Goal: Task Accomplishment & Management: Manage account settings

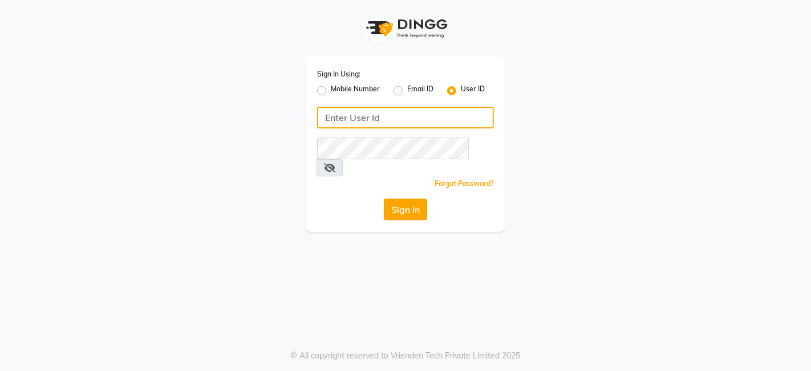
type input "thehairwizards"
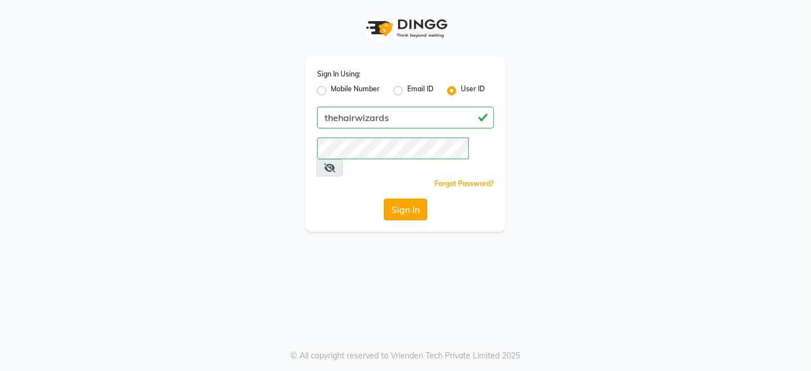
click at [402, 198] on button "Sign In" at bounding box center [405, 209] width 43 height 22
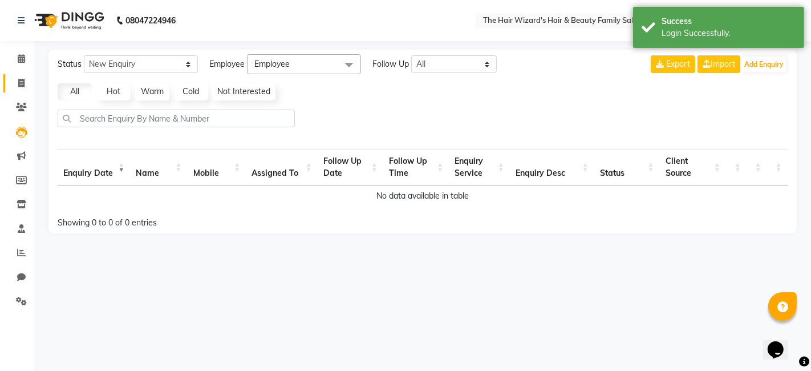
click at [19, 85] on icon at bounding box center [21, 83] width 6 height 9
select select "8473"
select select "service"
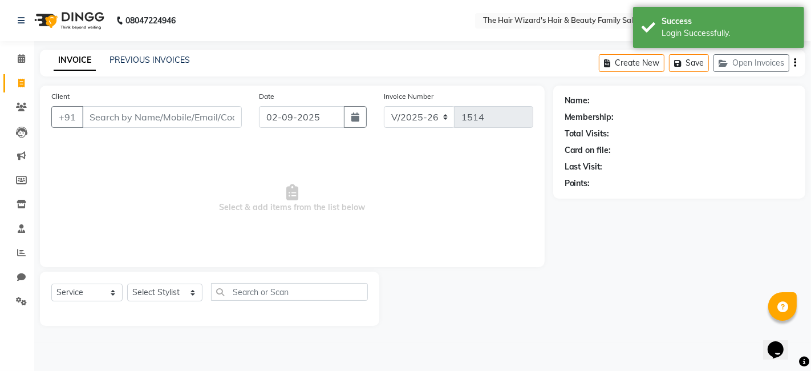
click at [158, 119] on input "Client" at bounding box center [162, 117] width 160 height 22
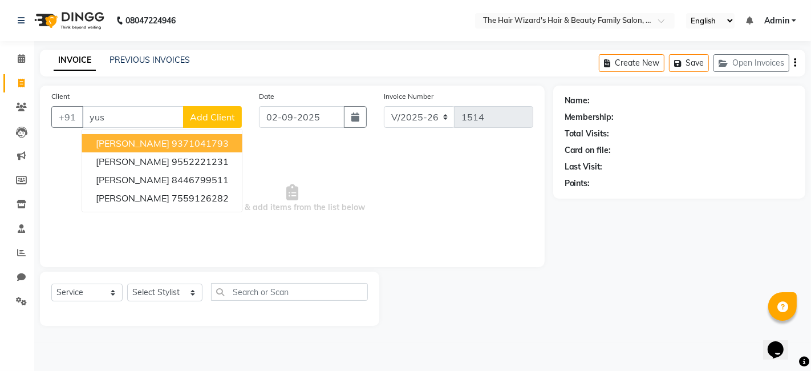
click at [172, 140] on ngb-highlight "9371041793" at bounding box center [200, 142] width 57 height 11
type input "9371041793"
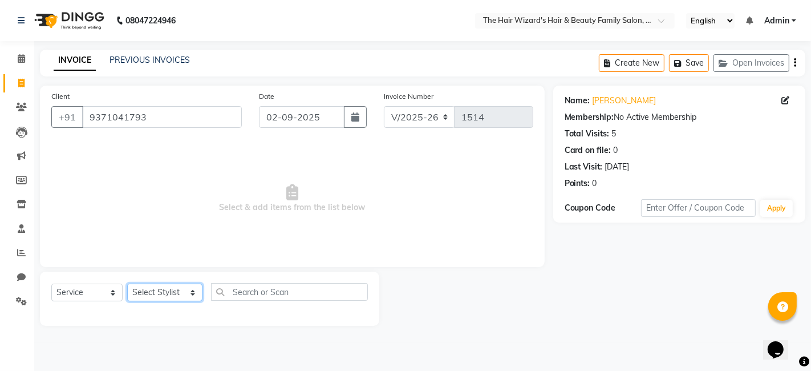
click at [188, 296] on select "Select Stylist Abdul Rehman Fahim Ansari Faiz Helena Manoj Salvi Jishan Ali Sah…" at bounding box center [164, 292] width 75 height 18
select select "85305"
click at [127, 283] on select "Select Stylist Abdul Rehman Fahim Ansari Faiz Helena Manoj Salvi Jishan Ali Sah…" at bounding box center [164, 292] width 75 height 18
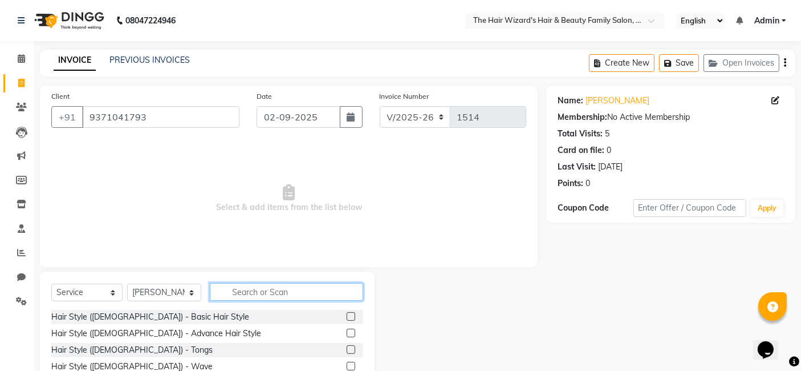
click at [257, 287] on input "text" at bounding box center [286, 292] width 153 height 18
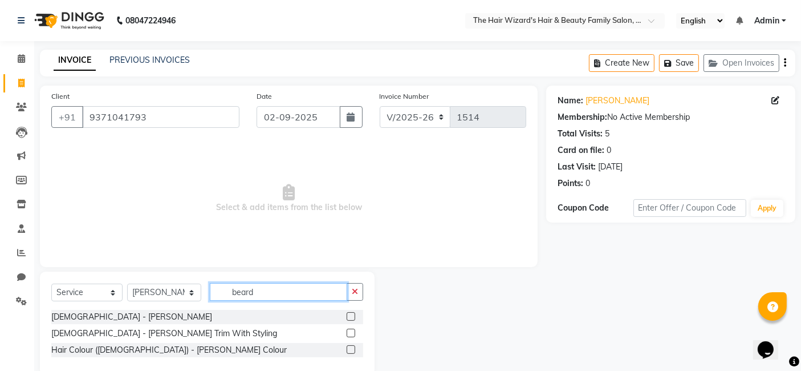
type input "beard"
click at [347, 316] on label at bounding box center [351, 316] width 9 height 9
click at [347, 316] on input "checkbox" at bounding box center [350, 316] width 7 height 7
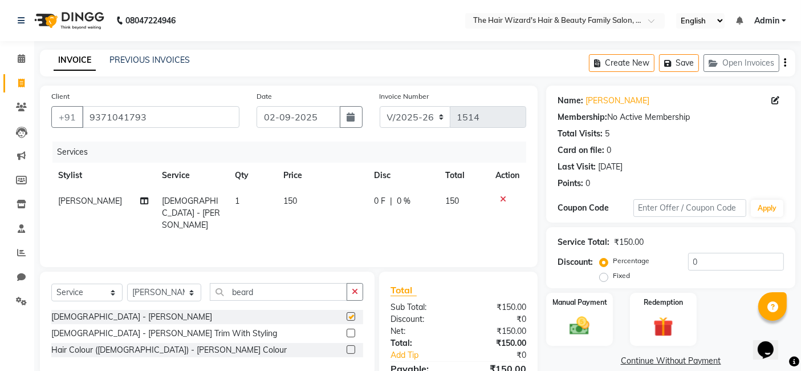
checkbox input "false"
click at [286, 200] on span "150" at bounding box center [290, 201] width 14 height 10
select select "85305"
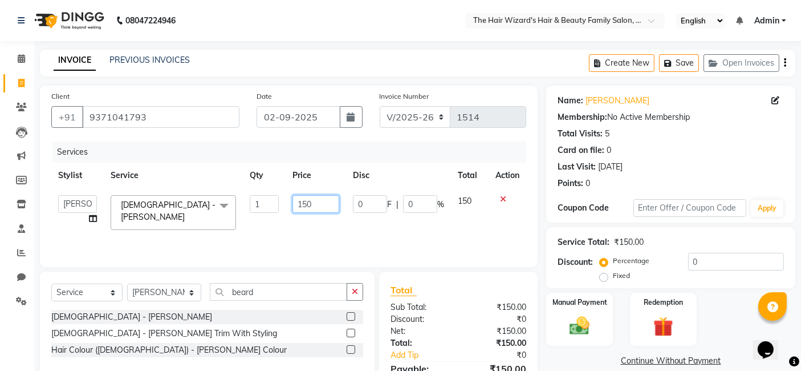
click at [321, 202] on input "150" at bounding box center [315, 204] width 47 height 18
type input "1"
type input "600"
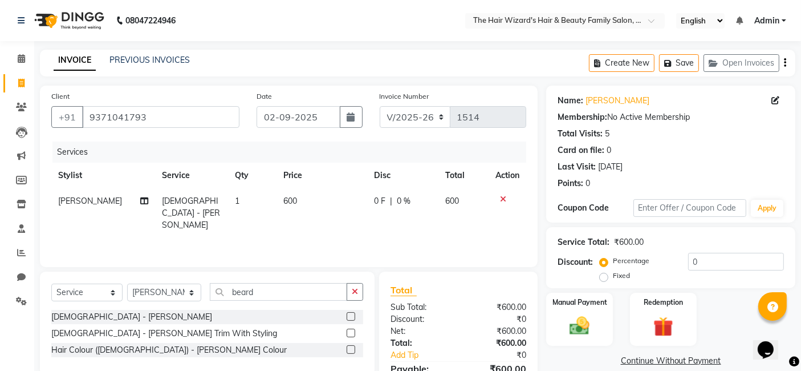
click at [330, 225] on div "Services Stylist Service Qty Price Disc Total Action Sahil Malik Male - Beard 1…" at bounding box center [288, 198] width 475 height 114
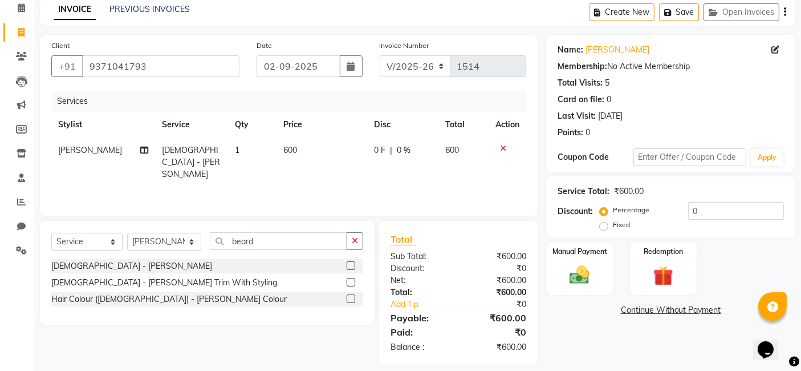
scroll to position [60, 0]
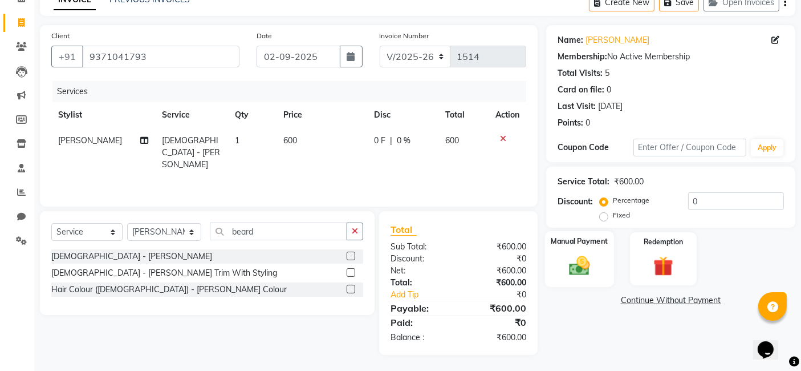
click at [612, 265] on div "Manual Payment" at bounding box center [579, 259] width 69 height 56
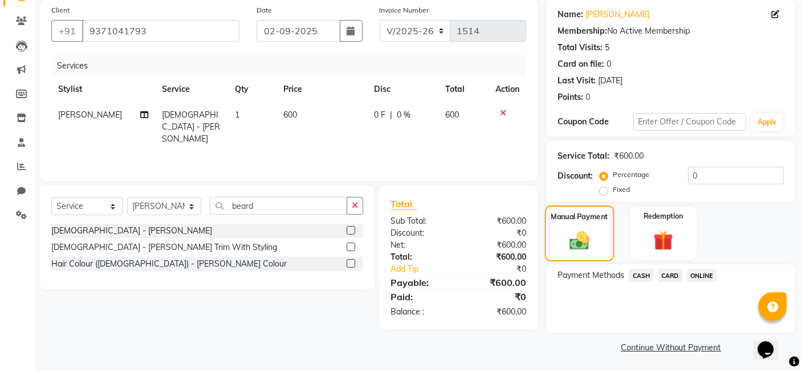
scroll to position [88, 0]
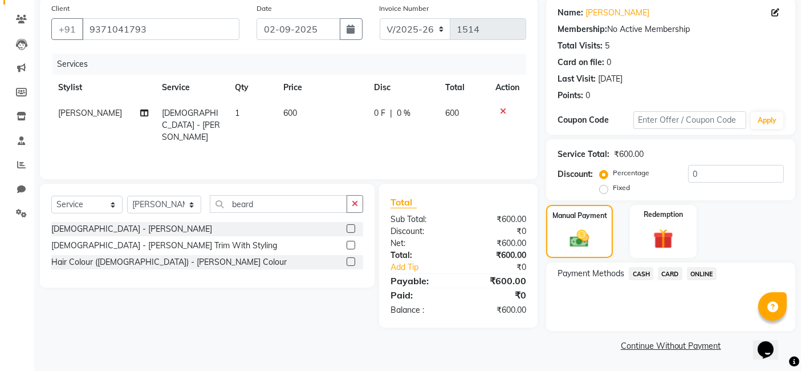
click at [701, 274] on span "ONLINE" at bounding box center [702, 273] width 30 height 13
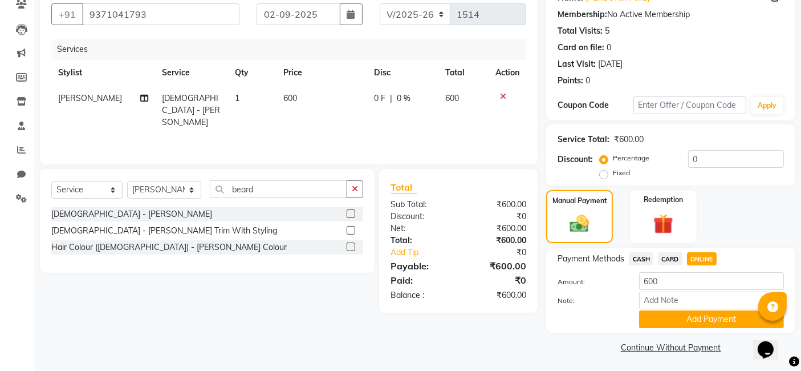
scroll to position [104, 0]
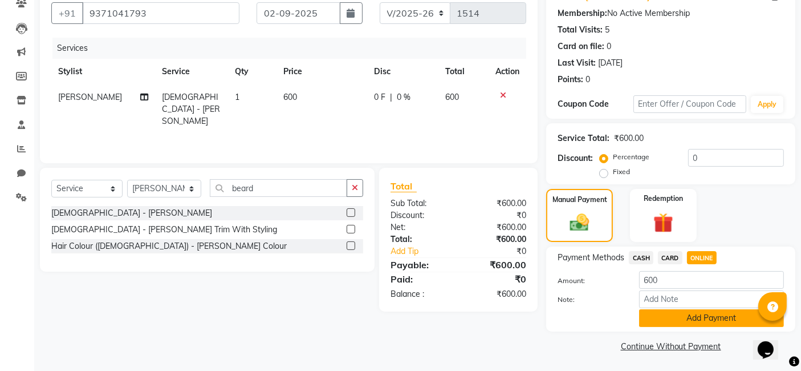
click at [714, 314] on button "Add Payment" at bounding box center [711, 318] width 145 height 18
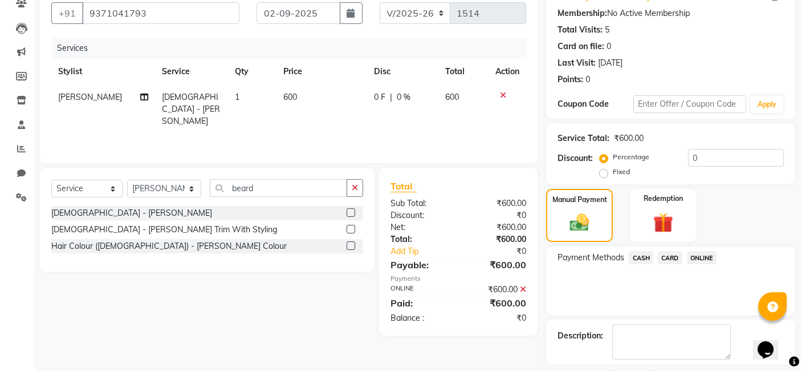
scroll to position [152, 0]
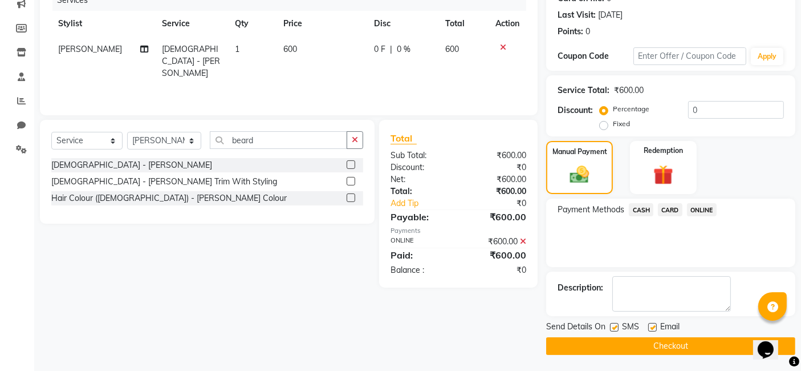
click at [698, 338] on button "Checkout" at bounding box center [670, 346] width 249 height 18
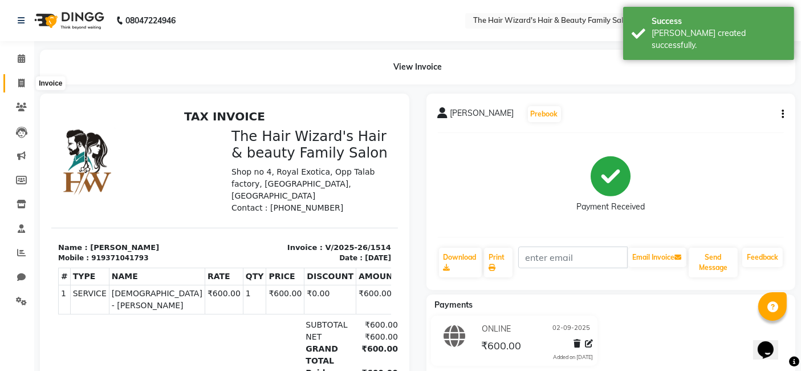
click at [20, 79] on icon at bounding box center [21, 83] width 6 height 9
select select "8473"
select select "service"
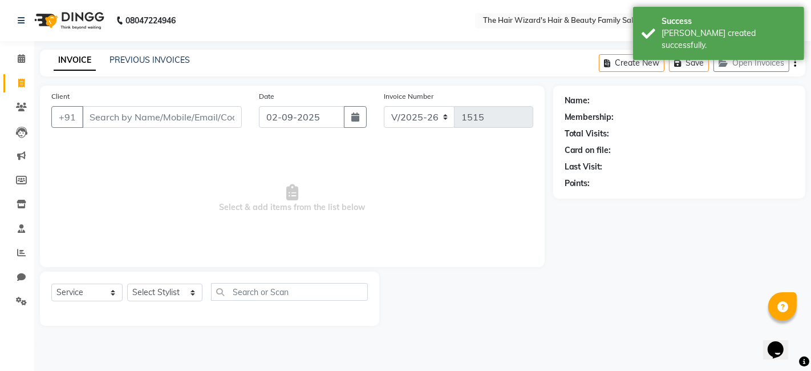
click at [176, 113] on input "Client" at bounding box center [162, 117] width 160 height 22
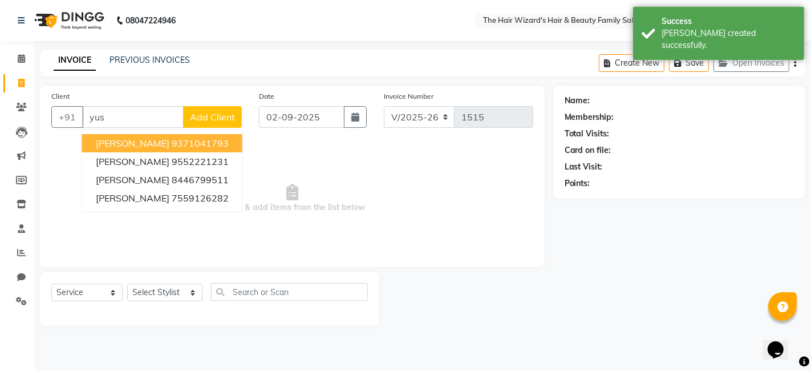
click at [205, 143] on ngb-highlight "9371041793" at bounding box center [200, 142] width 57 height 11
type input "9371041793"
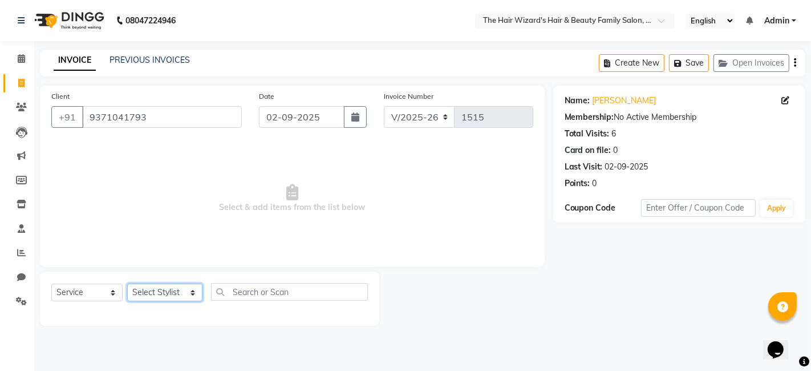
click at [188, 295] on select "Select Stylist Abdul Rehman Fahim Ansari Faiz Helena Manoj Salvi Jishan Ali Sah…" at bounding box center [164, 292] width 75 height 18
select select "83841"
click at [127, 283] on select "Select Stylist Abdul Rehman Fahim Ansari Faiz Helena Manoj Salvi Jishan Ali Sah…" at bounding box center [164, 292] width 75 height 18
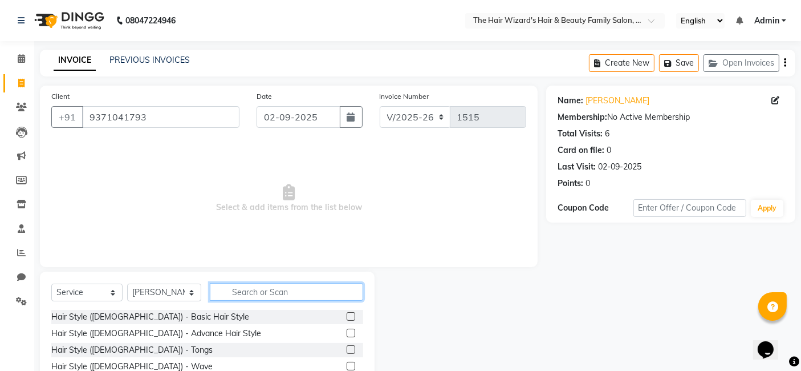
click at [239, 290] on input "text" at bounding box center [286, 292] width 153 height 18
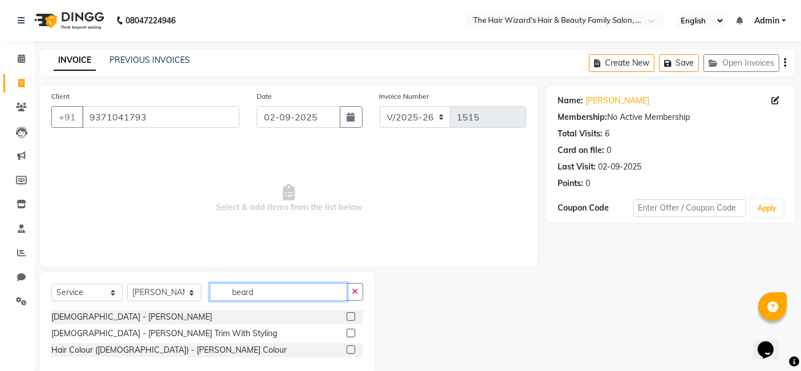
type input "beard"
click at [349, 316] on label at bounding box center [351, 316] width 9 height 9
click at [349, 316] on input "checkbox" at bounding box center [350, 316] width 7 height 7
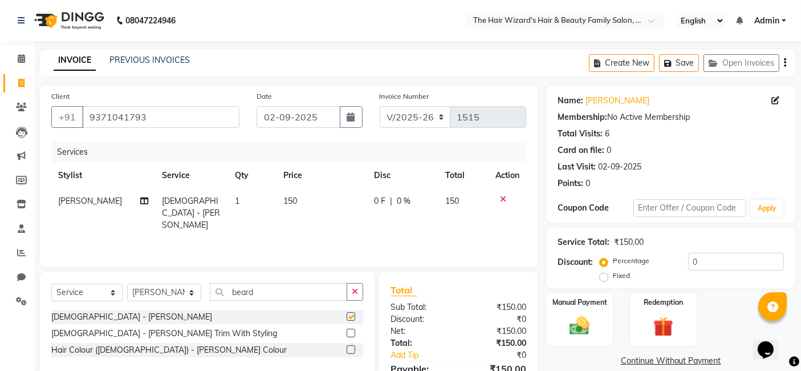
checkbox input "false"
click at [283, 200] on span "150" at bounding box center [290, 201] width 14 height 10
select select "83841"
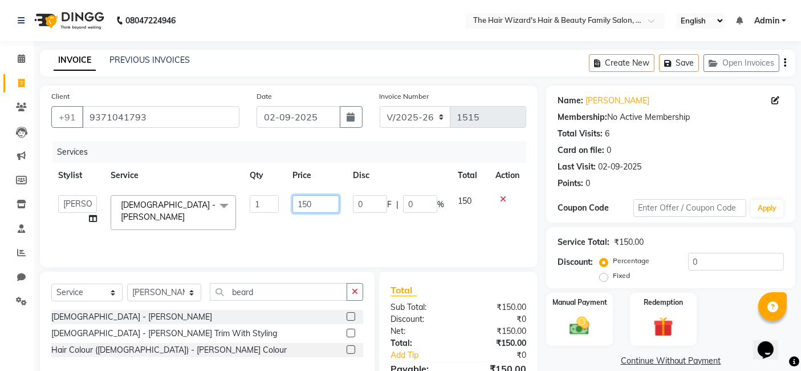
click at [316, 209] on input "150" at bounding box center [315, 204] width 47 height 18
type input "100"
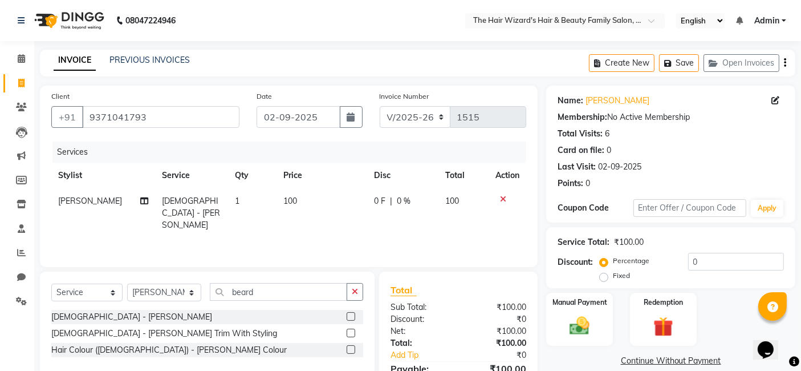
click at [314, 229] on div "Services Stylist Service Qty Price Disc Total Action Fahim Ansari Male - Beard …" at bounding box center [288, 198] width 475 height 114
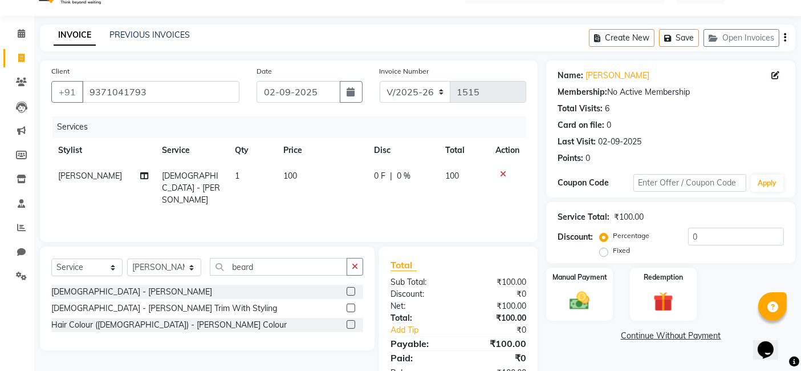
scroll to position [60, 0]
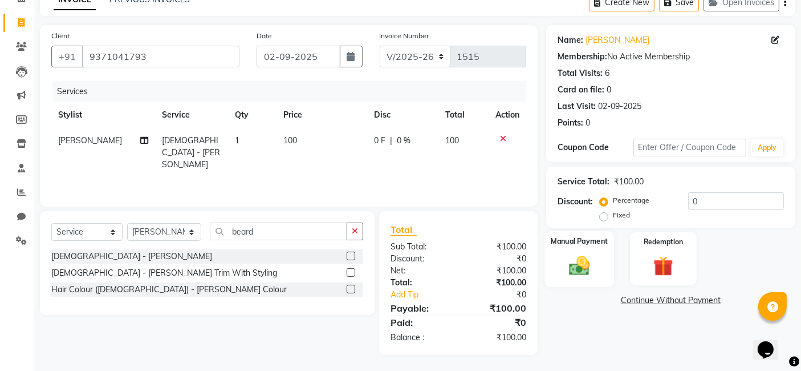
click at [582, 261] on img at bounding box center [580, 265] width 34 height 24
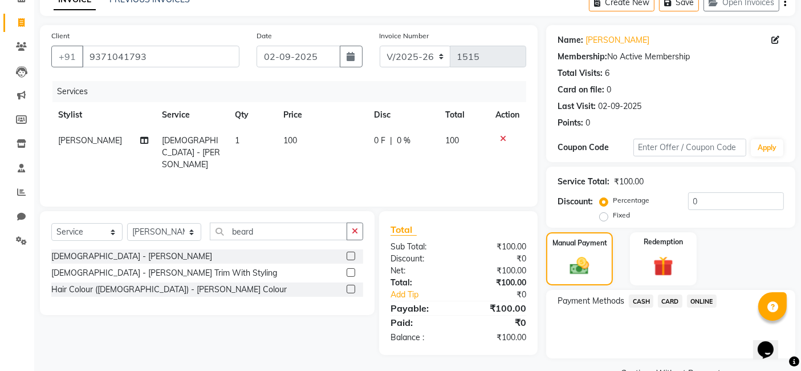
click at [696, 298] on span "ONLINE" at bounding box center [702, 300] width 30 height 13
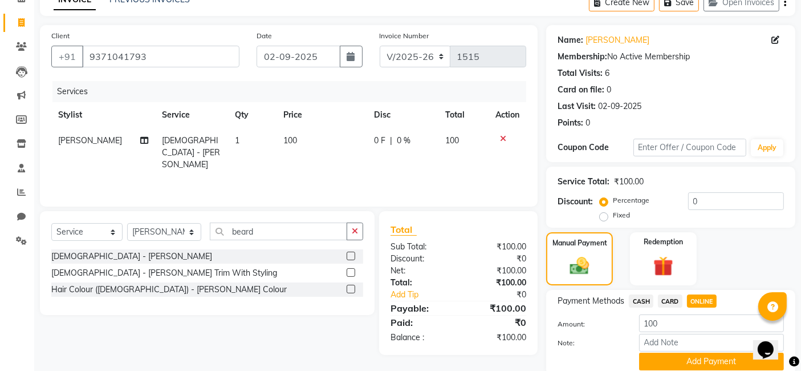
scroll to position [86, 0]
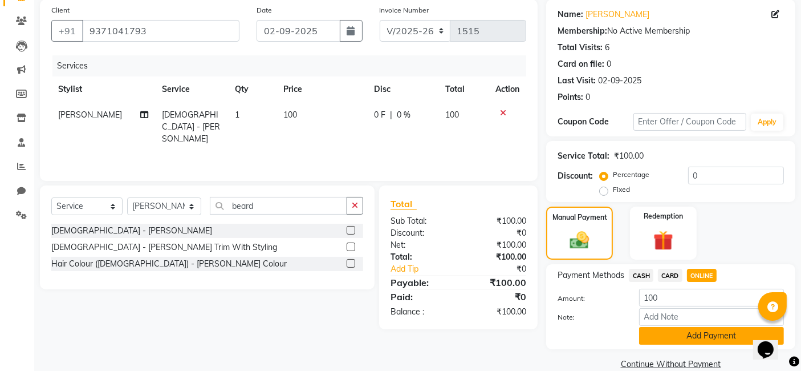
click at [677, 339] on button "Add Payment" at bounding box center [711, 336] width 145 height 18
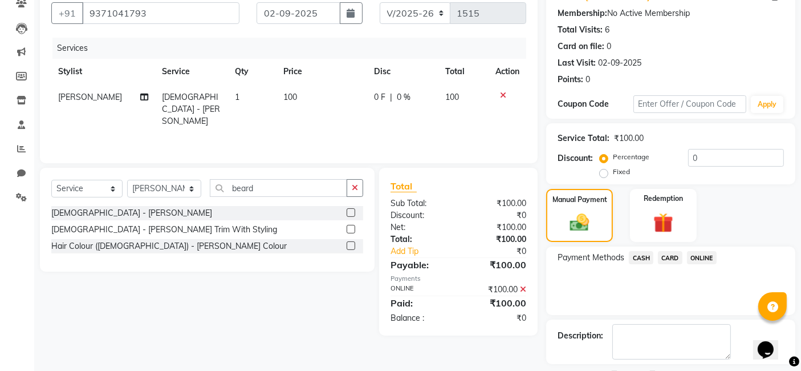
scroll to position [152, 0]
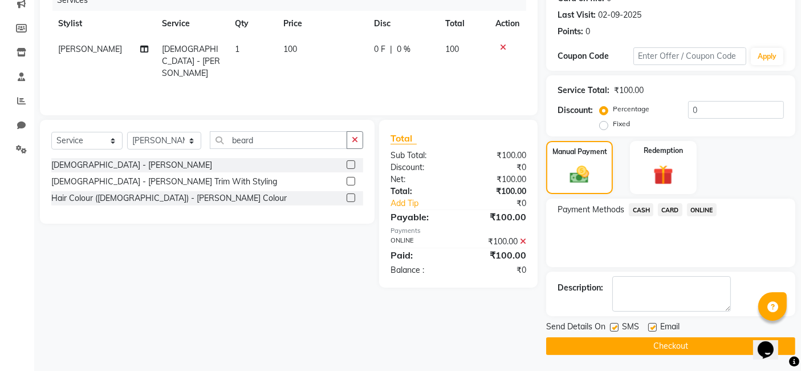
click at [681, 348] on button "Checkout" at bounding box center [670, 346] width 249 height 18
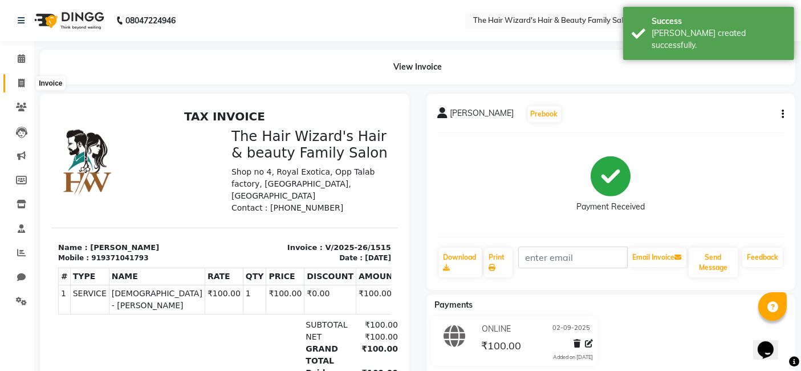
click at [27, 83] on span at bounding box center [21, 83] width 20 height 13
select select "8473"
select select "service"
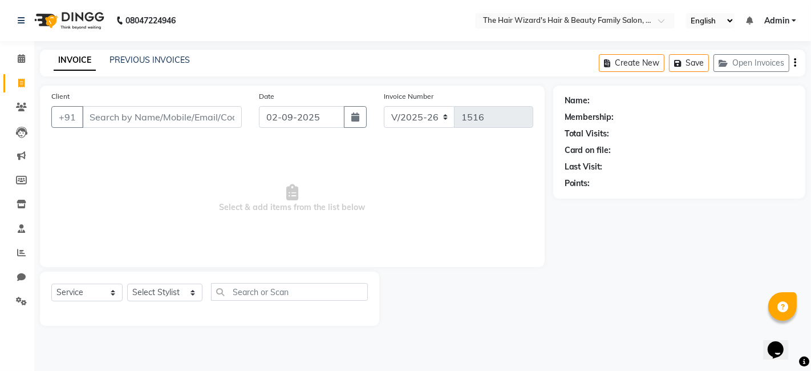
click at [198, 114] on input "Client" at bounding box center [162, 117] width 160 height 22
click at [175, 123] on input "Client" at bounding box center [162, 117] width 160 height 22
click at [139, 59] on link "PREVIOUS INVOICES" at bounding box center [149, 60] width 80 height 10
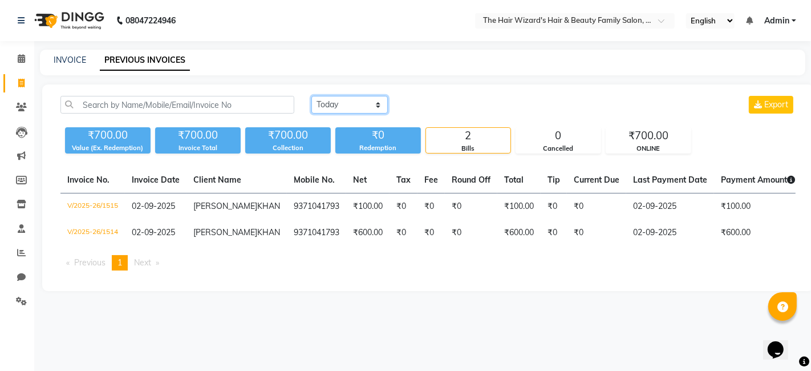
click at [377, 107] on select "Today Yesterday Custom Range" at bounding box center [349, 105] width 76 height 18
select select "yesterday"
click at [311, 96] on select "Today Yesterday Custom Range" at bounding box center [349, 105] width 76 height 18
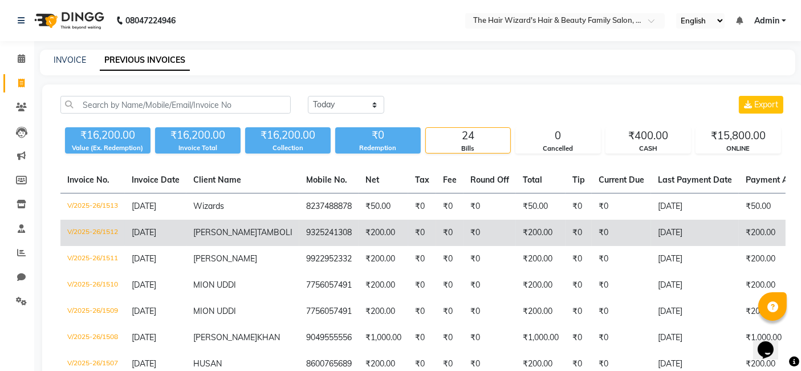
click at [359, 246] on td "₹200.00" at bounding box center [384, 233] width 50 height 26
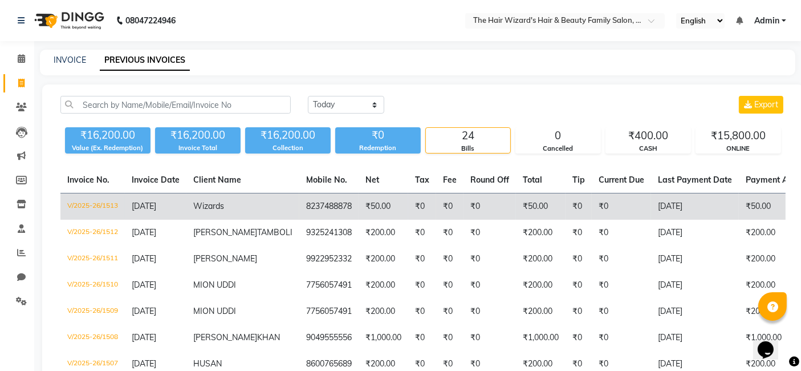
click at [464, 203] on td "₹0" at bounding box center [490, 206] width 52 height 27
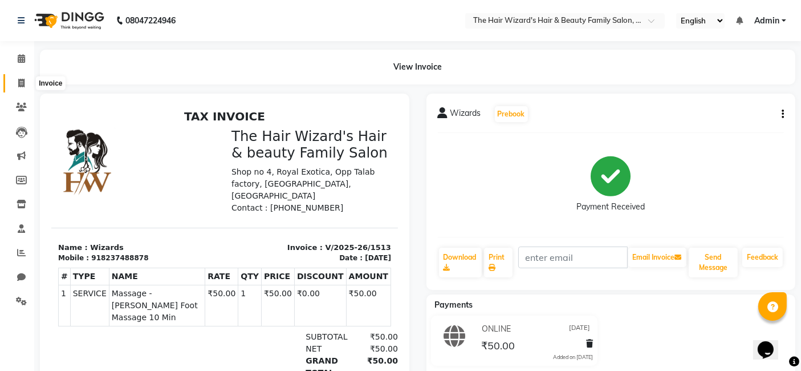
click at [22, 88] on span at bounding box center [21, 83] width 20 height 13
select select "8473"
select select "service"
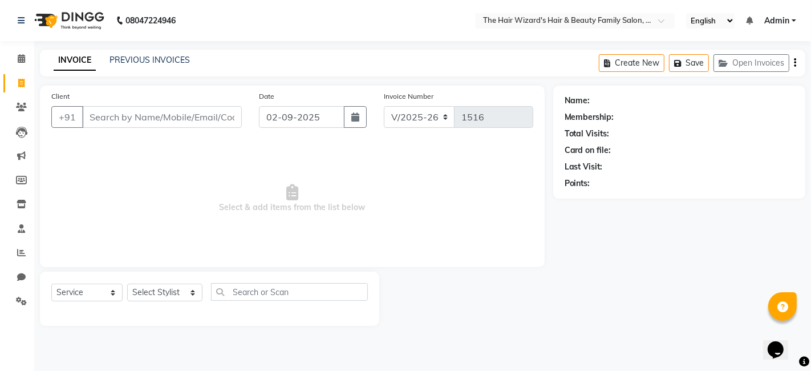
click at [151, 54] on div "PREVIOUS INVOICES" at bounding box center [149, 60] width 80 height 12
click at [153, 62] on link "PREVIOUS INVOICES" at bounding box center [149, 60] width 80 height 10
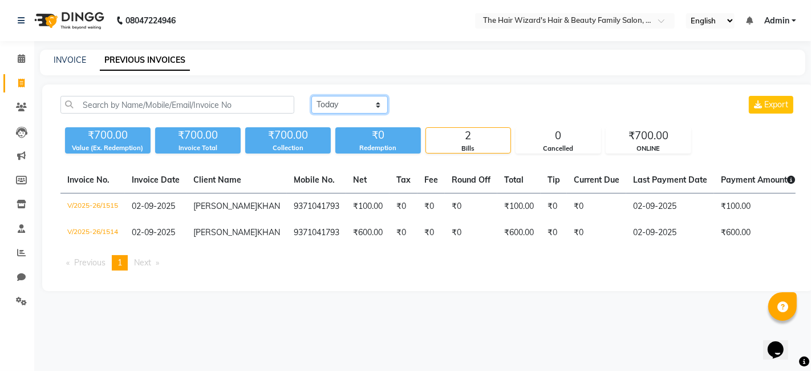
click at [369, 99] on select "Today Yesterday Custom Range" at bounding box center [349, 105] width 76 height 18
select select "yesterday"
click at [311, 96] on select "Today Yesterday Custom Range" at bounding box center [349, 105] width 76 height 18
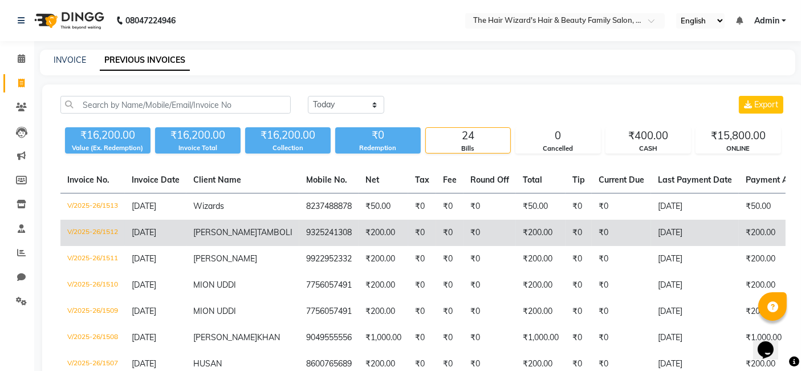
click at [257, 237] on span "TAMBOLI" at bounding box center [274, 232] width 35 height 10
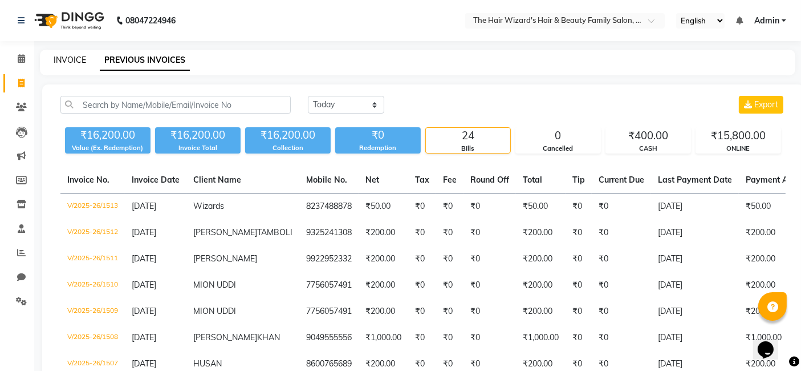
click at [72, 58] on link "INVOICE" at bounding box center [70, 60] width 32 height 10
select select "service"
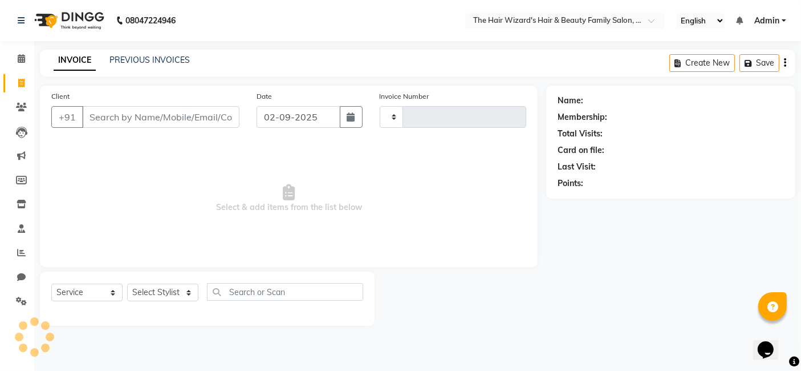
type input "1518"
select select "8473"
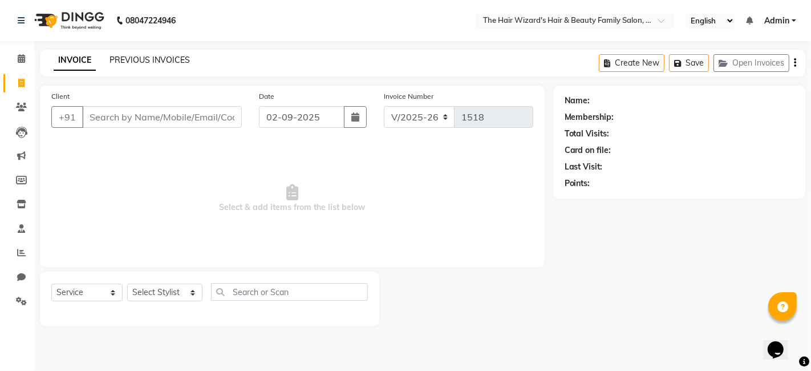
click at [161, 58] on link "PREVIOUS INVOICES" at bounding box center [149, 60] width 80 height 10
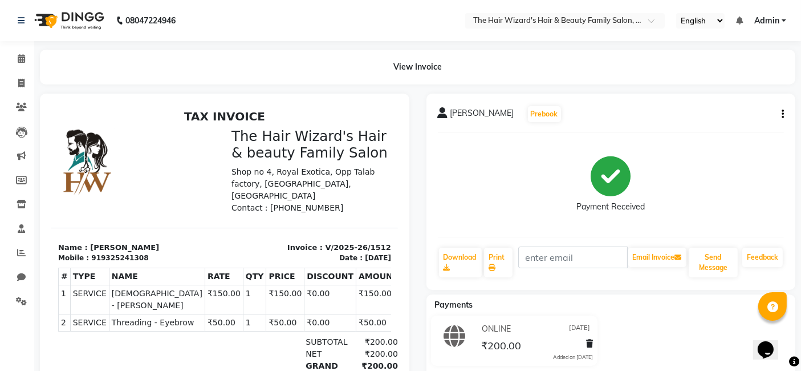
click at [242, 314] on td "1" at bounding box center [253, 322] width 23 height 17
click at [19, 83] on icon at bounding box center [21, 83] width 6 height 9
select select "8473"
select select "service"
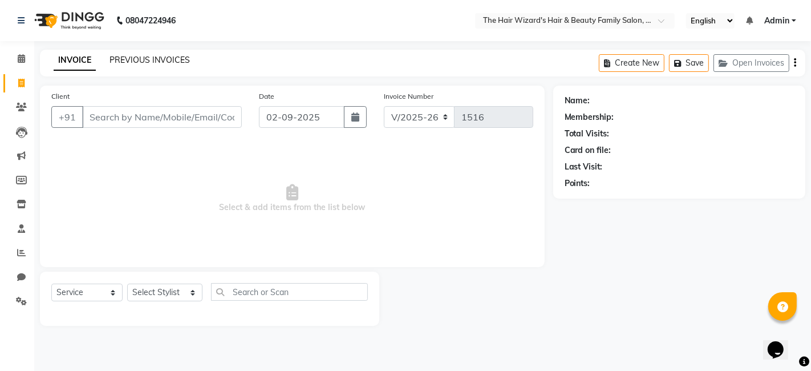
click at [136, 59] on link "PREVIOUS INVOICES" at bounding box center [149, 60] width 80 height 10
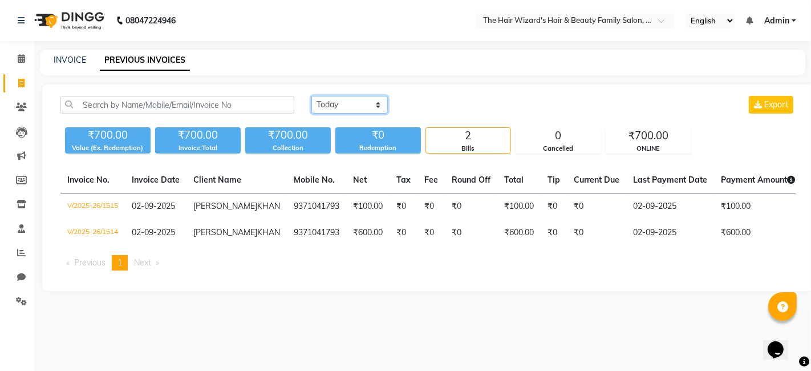
click at [376, 104] on select "Today Yesterday Custom Range" at bounding box center [349, 105] width 76 height 18
select select "yesterday"
click at [311, 96] on select "Today Yesterday Custom Range" at bounding box center [349, 105] width 76 height 18
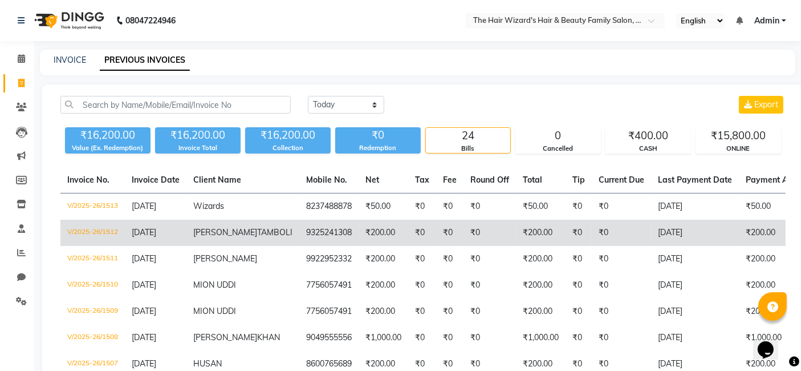
click at [360, 246] on td "₹200.00" at bounding box center [384, 233] width 50 height 26
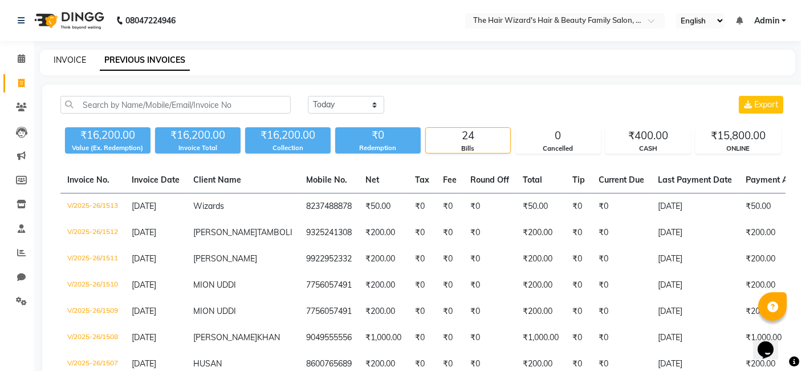
click at [68, 64] on link "INVOICE" at bounding box center [70, 60] width 32 height 10
select select "8473"
select select "service"
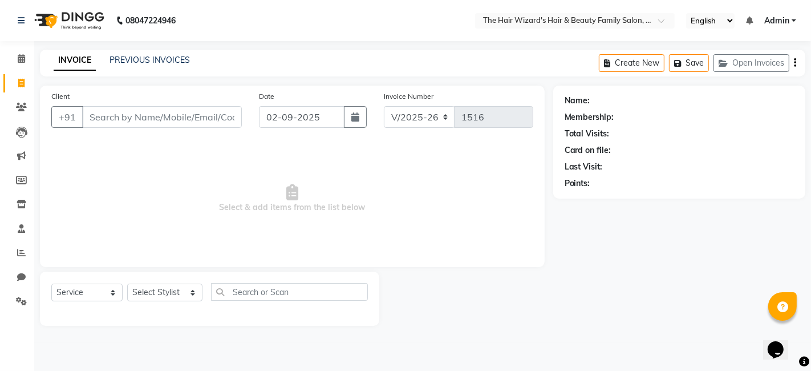
click at [159, 116] on input "Client" at bounding box center [162, 117] width 160 height 22
click at [159, 116] on input "fg./" at bounding box center [162, 117] width 160 height 22
click at [246, 116] on div "Client +91 fg" at bounding box center [147, 113] width 208 height 47
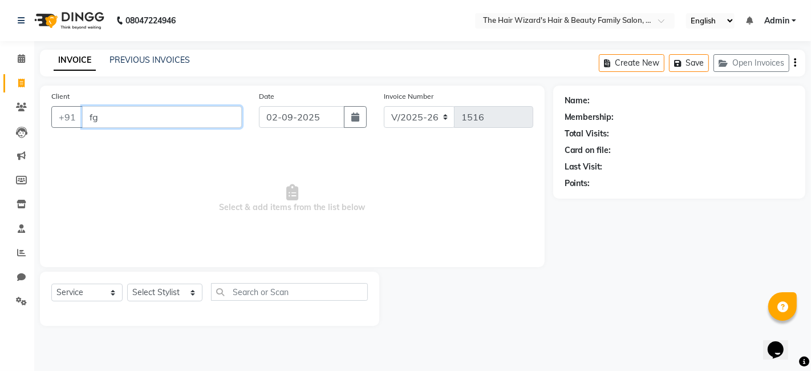
click at [212, 123] on input "fg" at bounding box center [162, 117] width 160 height 22
type input "f"
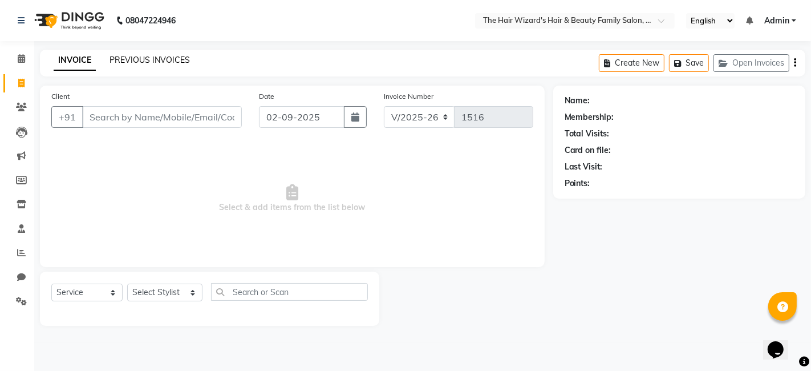
click at [156, 60] on link "PREVIOUS INVOICES" at bounding box center [149, 60] width 80 height 10
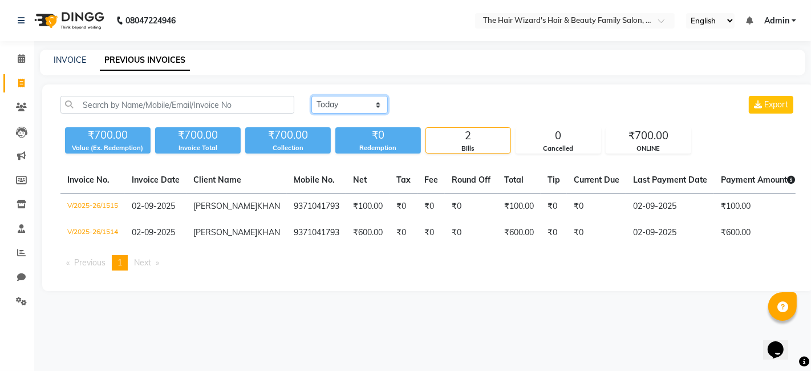
click at [361, 101] on select "Today Yesterday Custom Range" at bounding box center [349, 105] width 76 height 18
select select "yesterday"
click at [311, 96] on select "Today Yesterday Custom Range" at bounding box center [349, 105] width 76 height 18
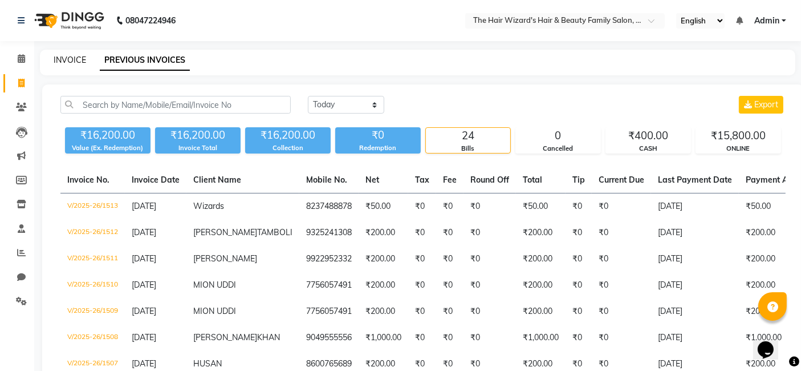
click at [70, 55] on link "INVOICE" at bounding box center [70, 60] width 32 height 10
select select "service"
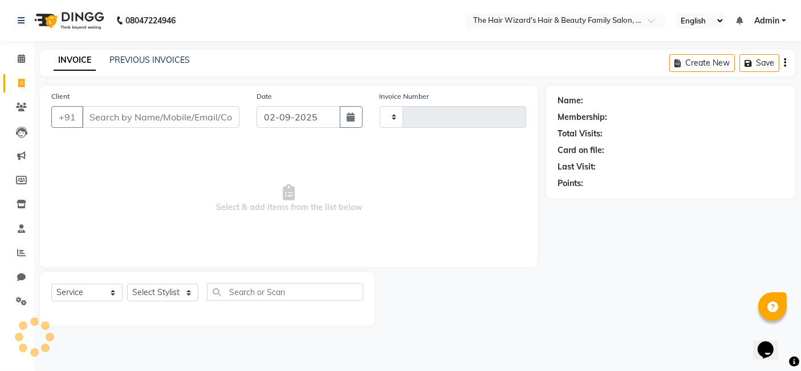
type input "1516"
select select "8473"
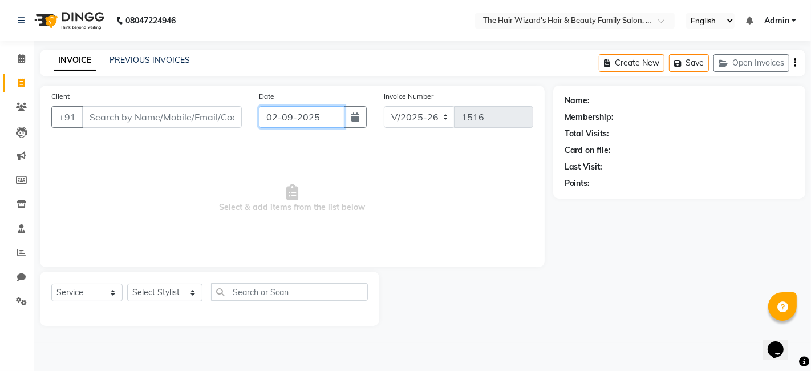
click at [292, 124] on input "02-09-2025" at bounding box center [302, 117] width 86 height 22
select select "9"
select select "2025"
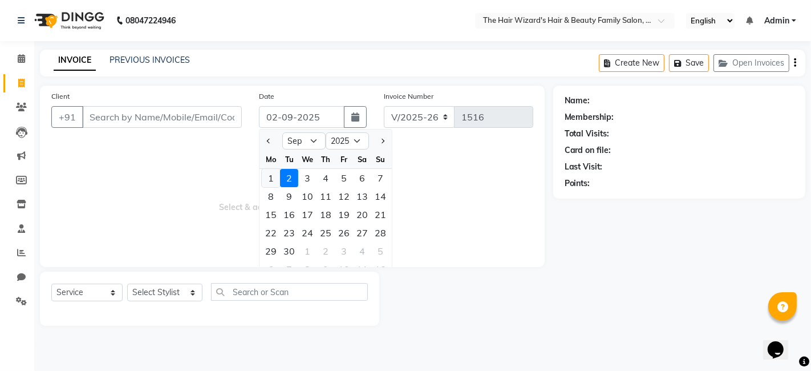
click at [273, 175] on div "1" at bounding box center [271, 178] width 18 height 18
type input "[DATE]"
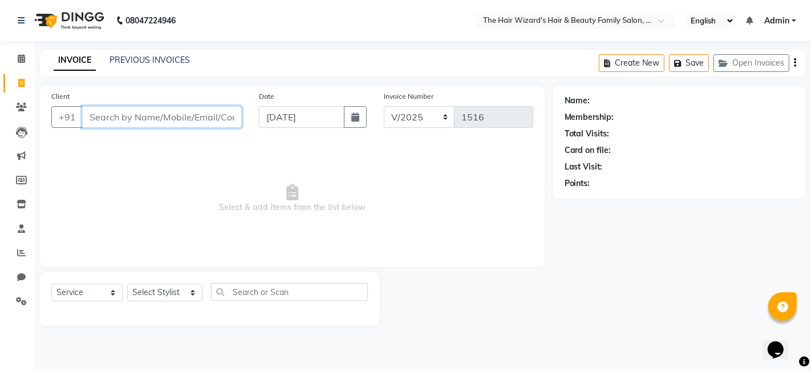
click at [192, 113] on input "Client" at bounding box center [162, 117] width 160 height 22
type input "w"
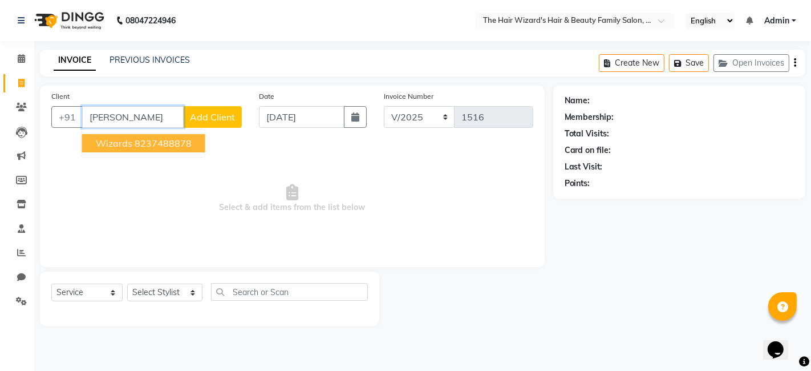
click at [164, 141] on ngb-highlight "8237488878" at bounding box center [163, 142] width 57 height 11
type input "8237488878"
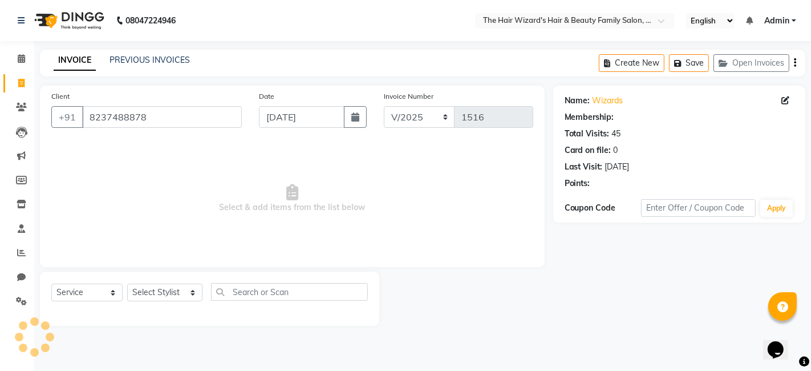
click at [164, 141] on span "Select & add items from the list below" at bounding box center [292, 198] width 482 height 114
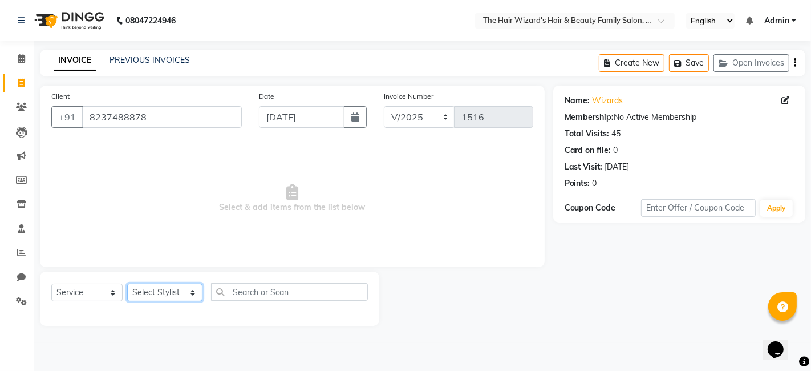
click at [184, 294] on select "Select Stylist Abdul Rehman Fahim Ansari Faiz Helena Manoj Salvi Jishan Ali Sah…" at bounding box center [164, 292] width 75 height 18
select select "85305"
click at [127, 283] on select "Select Stylist Abdul Rehman Fahim Ansari Faiz Helena Manoj Salvi Jishan Ali Sah…" at bounding box center [164, 292] width 75 height 18
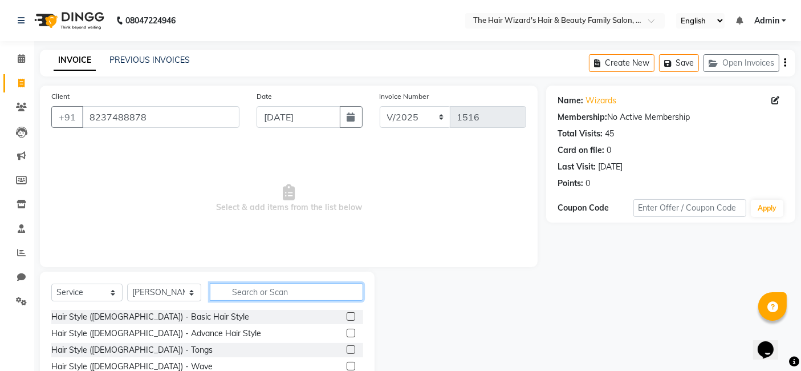
click at [233, 290] on input "text" at bounding box center [286, 292] width 153 height 18
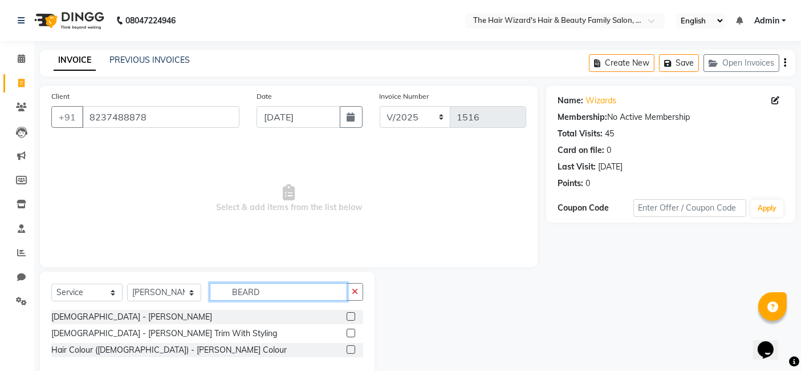
type input "BEARD"
click at [351, 318] on label at bounding box center [351, 316] width 9 height 9
click at [351, 318] on input "checkbox" at bounding box center [350, 316] width 7 height 7
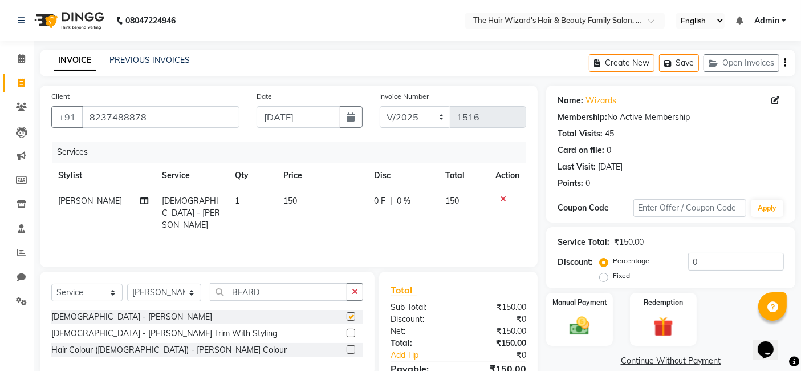
checkbox input "false"
click at [295, 193] on td "150" at bounding box center [322, 213] width 91 height 50
select select "85305"
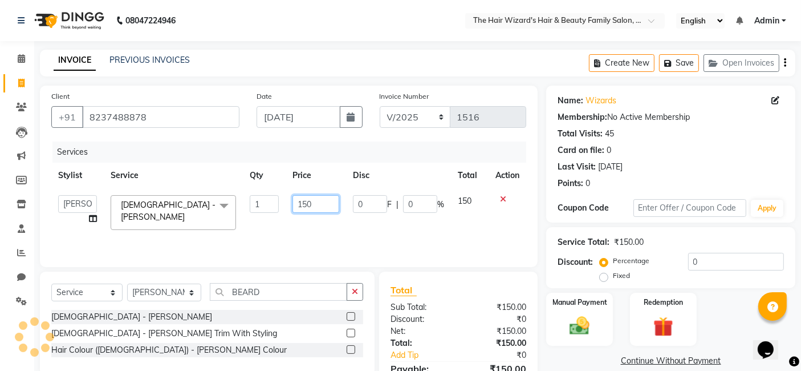
click at [329, 204] on input "150" at bounding box center [315, 204] width 47 height 18
type input "100"
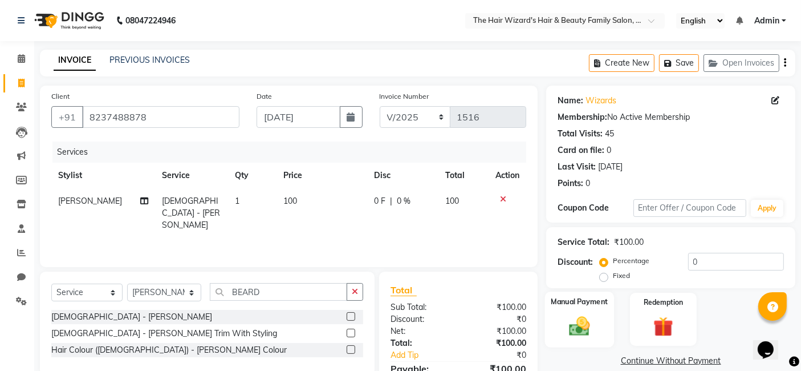
click at [578, 320] on img at bounding box center [580, 326] width 34 height 24
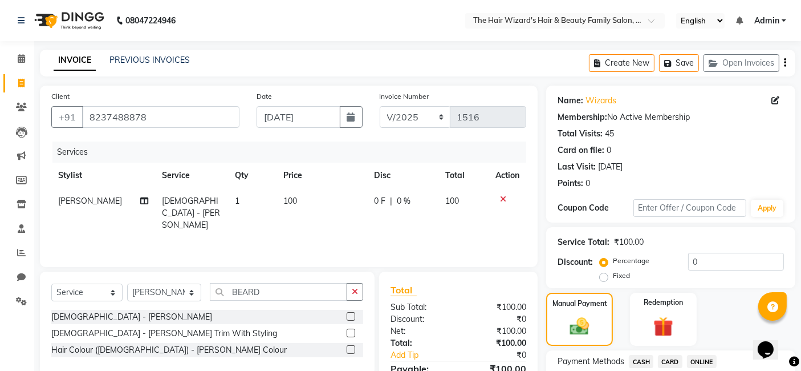
click at [637, 362] on span "CASH" at bounding box center [641, 361] width 25 height 13
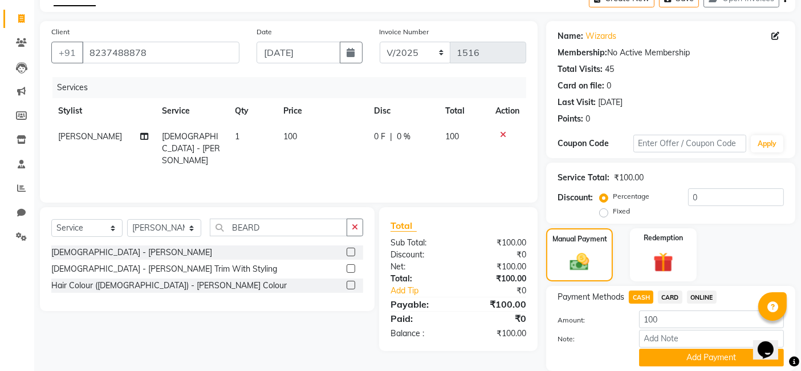
scroll to position [76, 0]
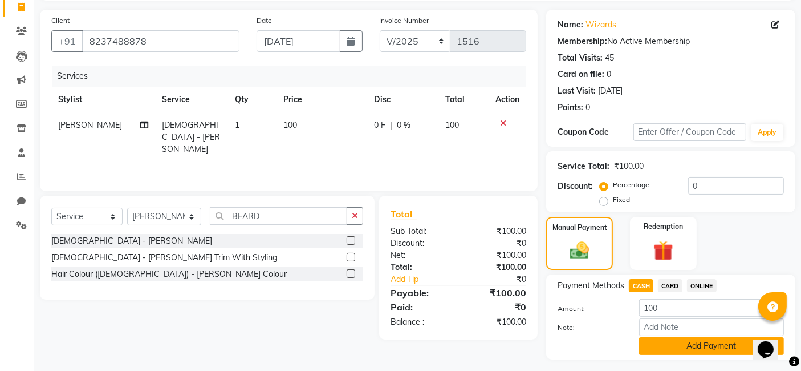
click at [698, 346] on button "Add Payment" at bounding box center [711, 346] width 145 height 18
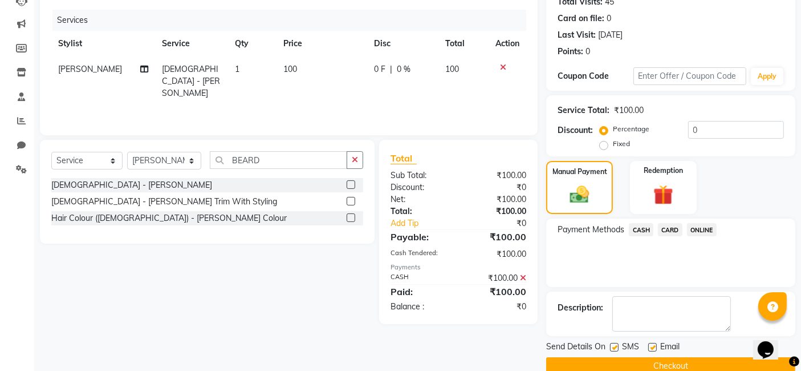
scroll to position [152, 0]
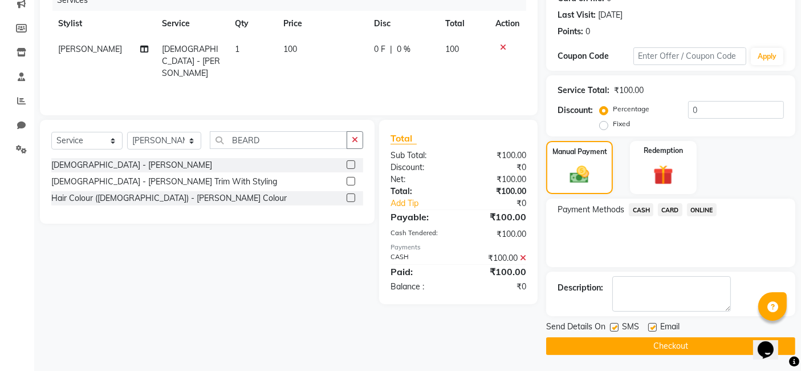
click at [726, 343] on button "Checkout" at bounding box center [670, 346] width 249 height 18
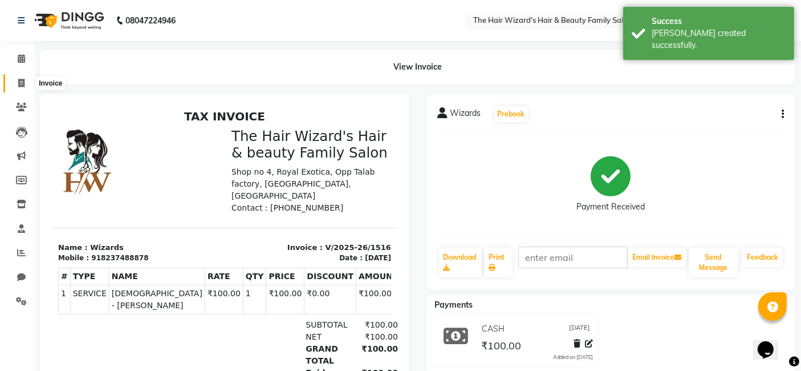
click at [18, 82] on icon at bounding box center [21, 83] width 6 height 9
select select "8473"
select select "service"
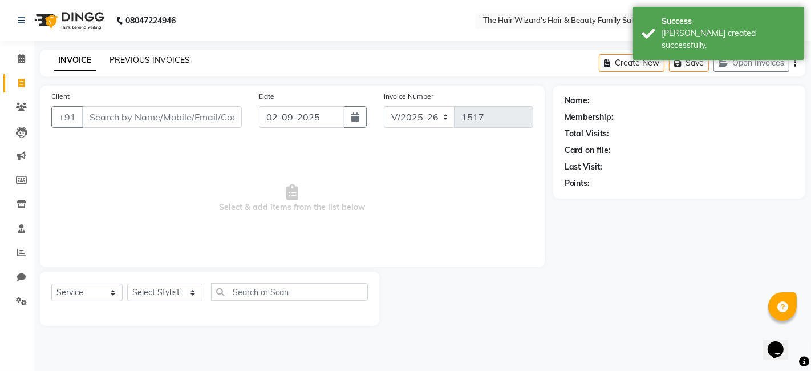
click at [156, 64] on link "PREVIOUS INVOICES" at bounding box center [149, 60] width 80 height 10
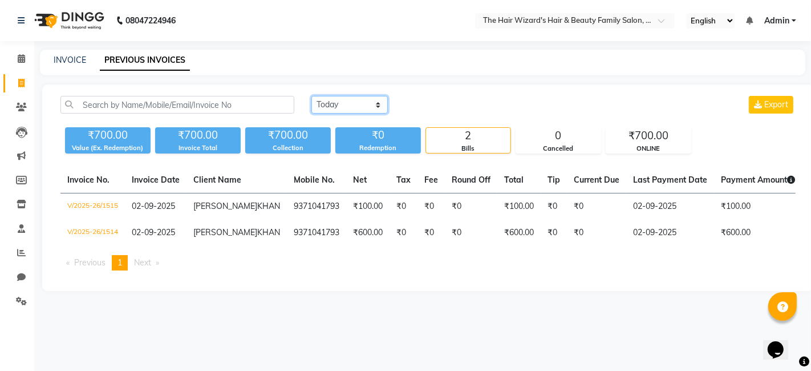
click at [371, 107] on select "Today Yesterday Custom Range" at bounding box center [349, 105] width 76 height 18
select select "yesterday"
click at [311, 96] on select "Today Yesterday Custom Range" at bounding box center [349, 105] width 76 height 18
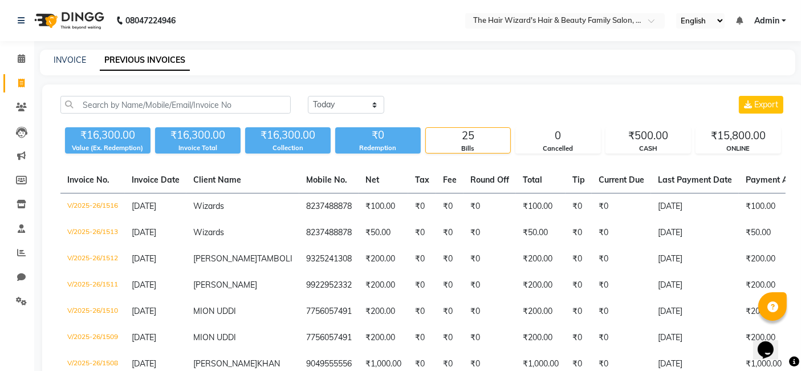
click at [439, 114] on div "Today Yesterday Custom Range Export" at bounding box center [546, 109] width 495 height 27
click at [72, 59] on link "INVOICE" at bounding box center [70, 60] width 32 height 10
select select "8473"
select select "service"
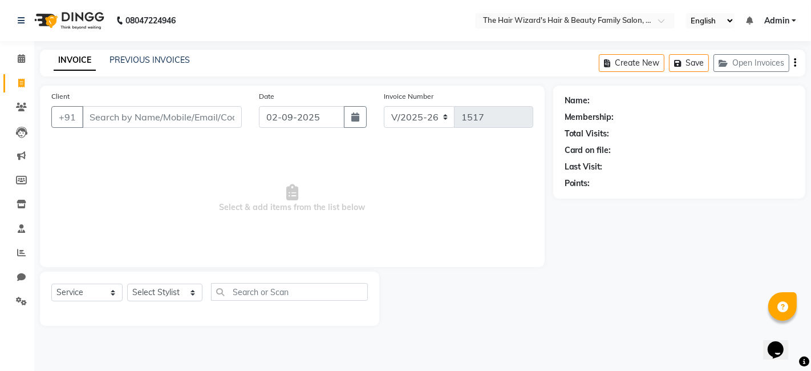
click at [127, 121] on input "Client" at bounding box center [162, 117] width 160 height 22
click at [161, 119] on input "Client" at bounding box center [162, 117] width 160 height 22
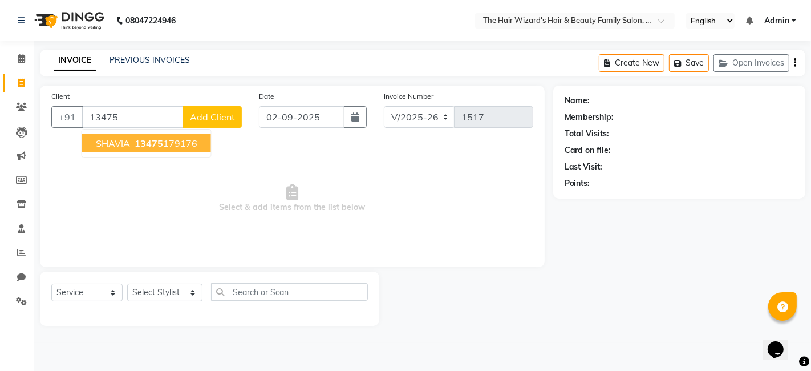
click at [182, 139] on ngb-highlight "13475 179176" at bounding box center [164, 142] width 65 height 11
type input "13475179176"
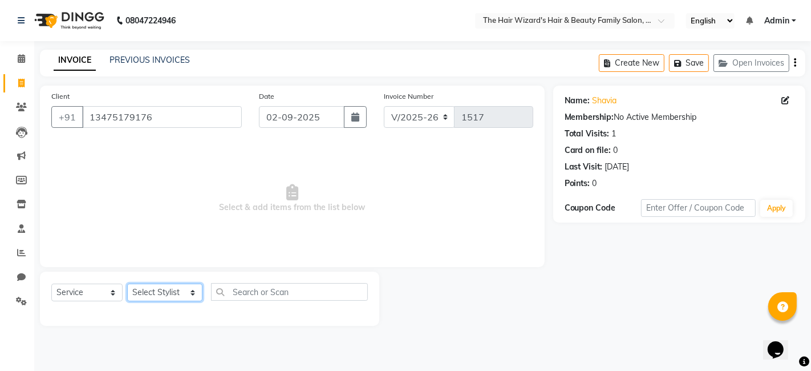
click at [187, 294] on select "Select Stylist Abdul Rehman Fahim Ansari Faiz Helena Manoj Salvi Jishan Ali Sah…" at bounding box center [164, 292] width 75 height 18
select select "84133"
click at [127, 283] on select "Select Stylist Abdul Rehman Fahim Ansari Faiz Helena Manoj Salvi Jishan Ali Sah…" at bounding box center [164, 292] width 75 height 18
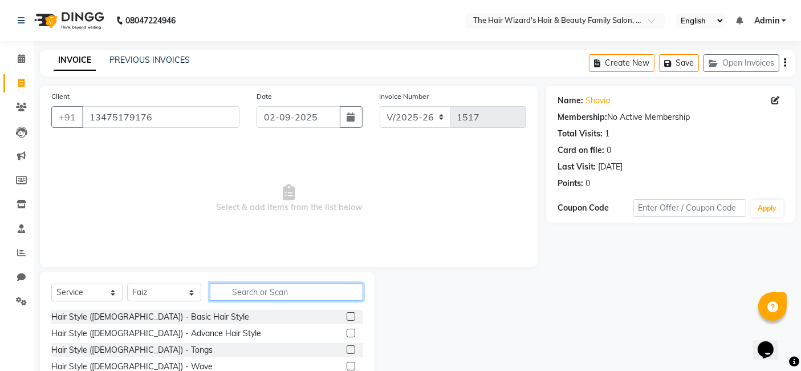
click at [256, 283] on input "text" at bounding box center [286, 292] width 153 height 18
type input "HAIR CUT"
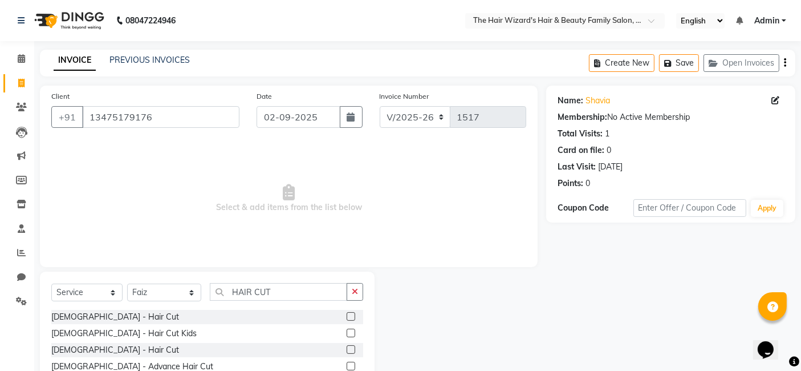
click at [352, 316] on label at bounding box center [351, 316] width 9 height 9
click at [352, 316] on input "checkbox" at bounding box center [350, 316] width 7 height 7
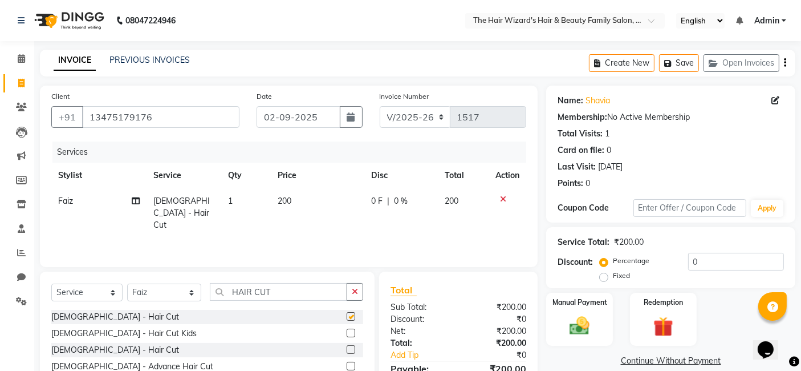
checkbox input "false"
click at [301, 295] on input "HAIR CUT" at bounding box center [278, 292] width 137 height 18
type input "H"
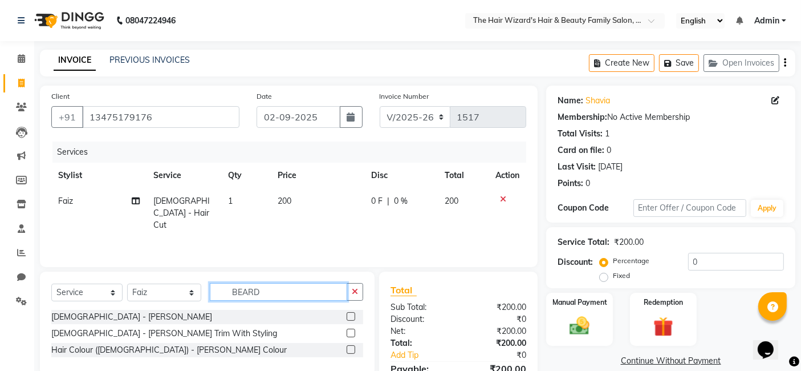
type input "BEARD"
click at [351, 316] on label at bounding box center [351, 316] width 9 height 9
click at [351, 316] on input "checkbox" at bounding box center [350, 316] width 7 height 7
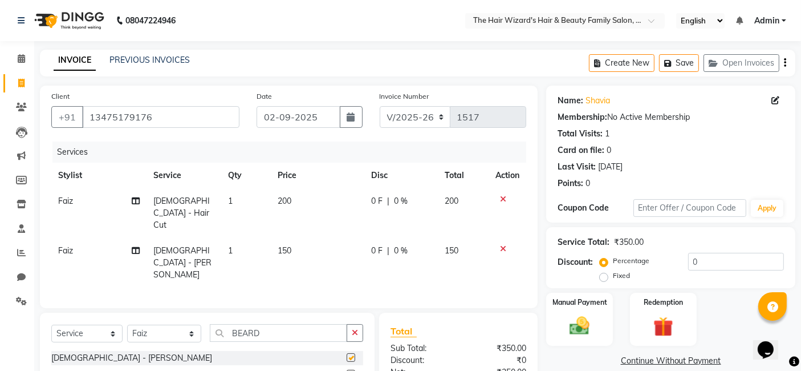
checkbox input "false"
click at [570, 324] on img at bounding box center [580, 326] width 34 height 24
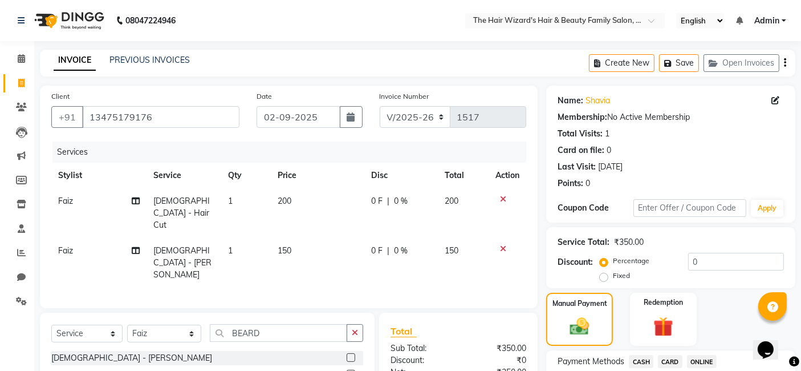
click at [644, 360] on span "CASH" at bounding box center [641, 361] width 25 height 13
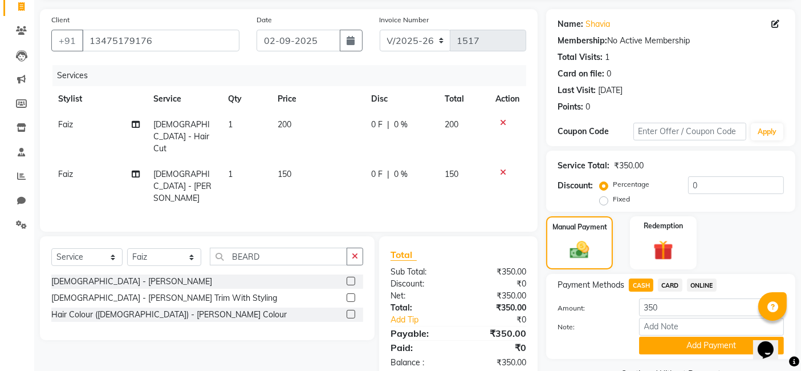
scroll to position [104, 0]
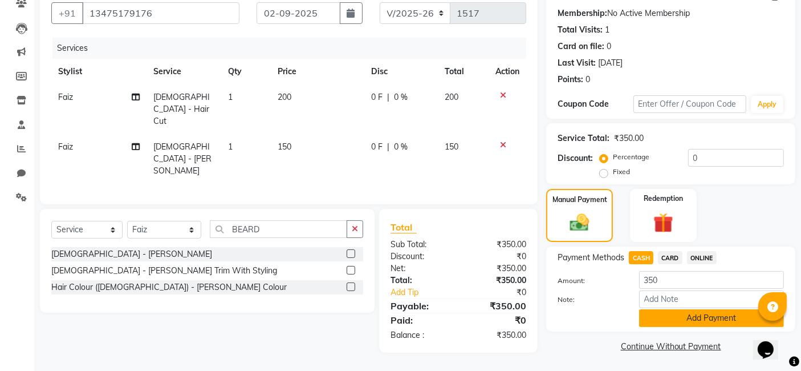
click at [731, 320] on button "Add Payment" at bounding box center [711, 318] width 145 height 18
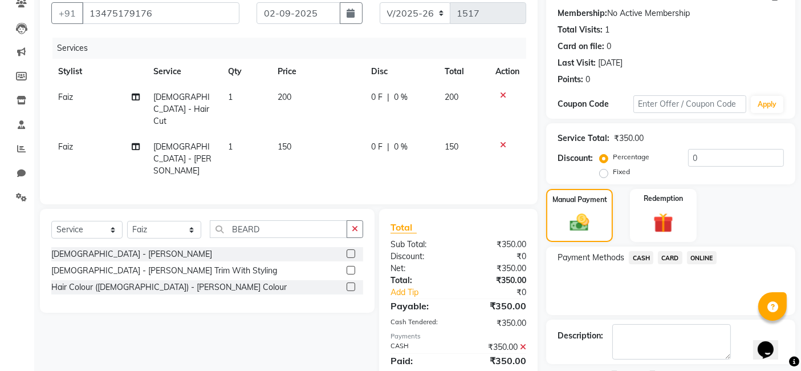
scroll to position [152, 0]
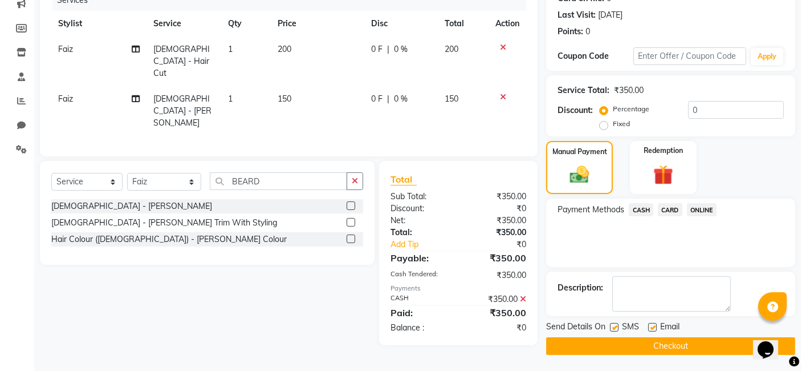
click at [726, 345] on button "Checkout" at bounding box center [670, 346] width 249 height 18
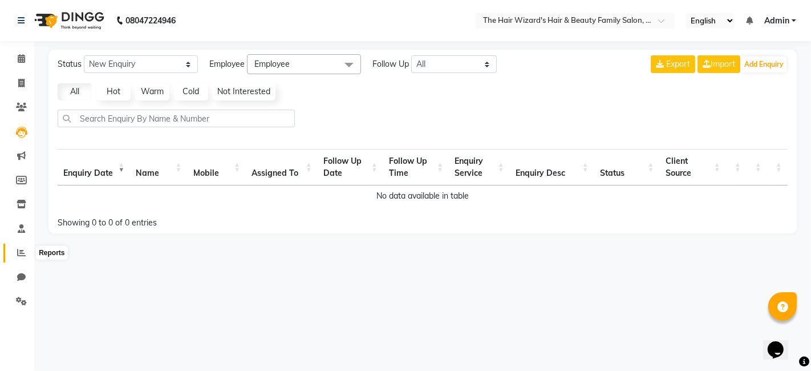
click at [21, 257] on span at bounding box center [21, 252] width 20 height 13
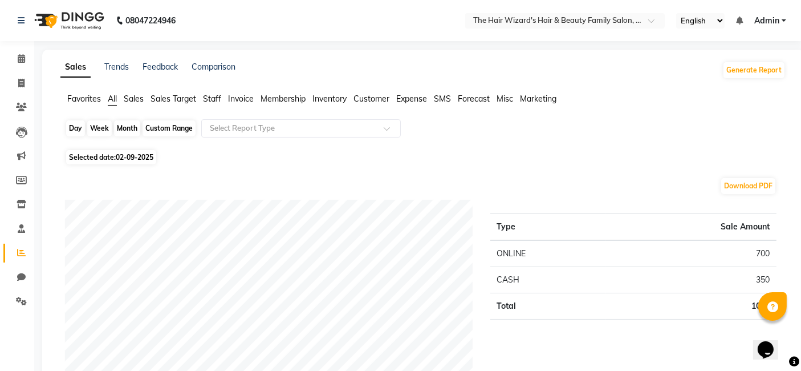
click at [78, 132] on div "Day" at bounding box center [75, 128] width 19 height 16
select select "9"
select select "2025"
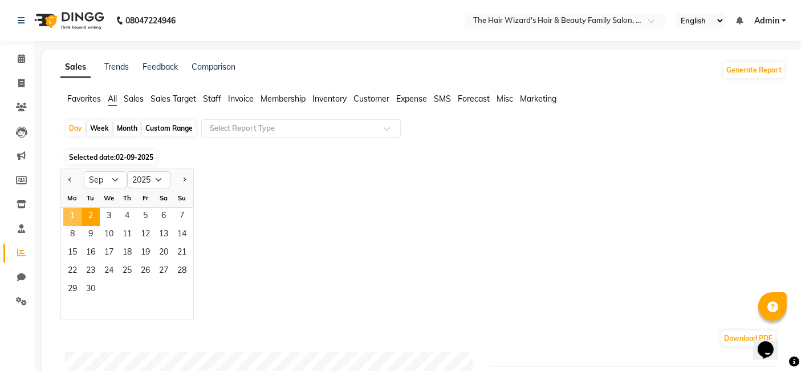
click at [66, 208] on span "1" at bounding box center [72, 217] width 18 height 18
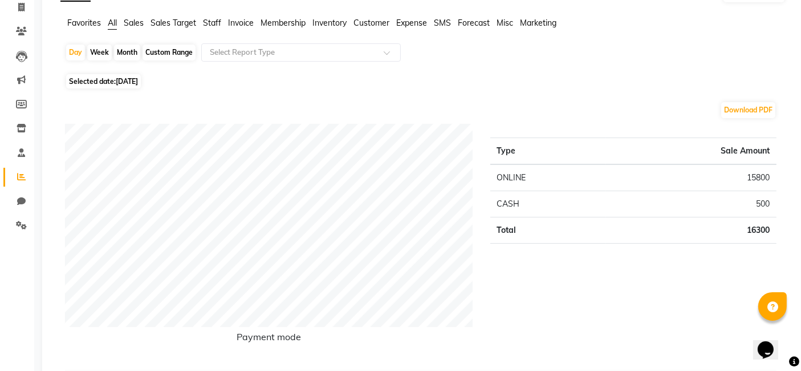
scroll to position [59, 0]
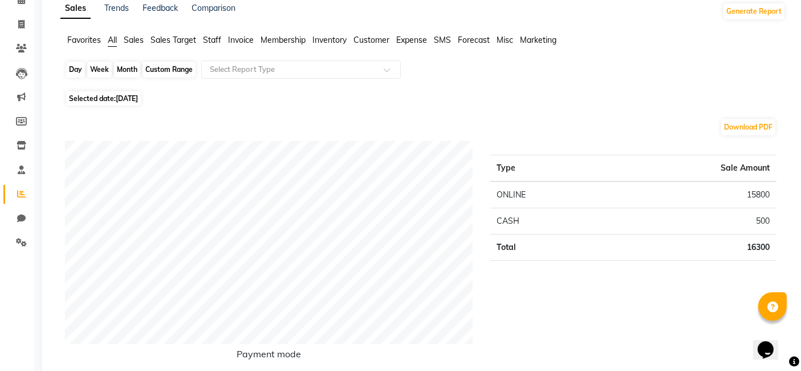
click at [80, 71] on div "Day" at bounding box center [75, 70] width 19 height 16
select select "9"
select select "2025"
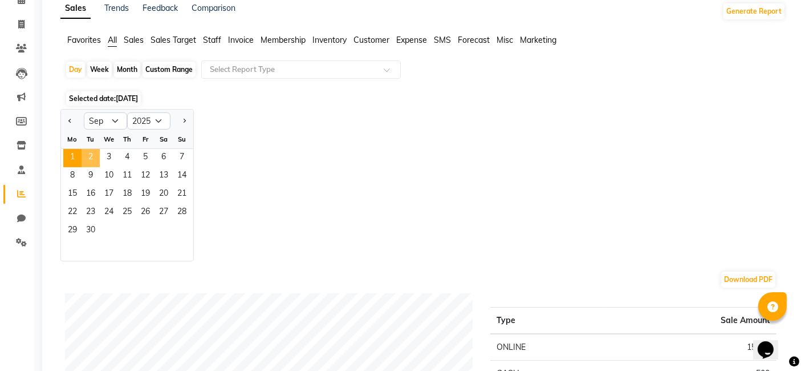
click at [92, 158] on span "2" at bounding box center [91, 158] width 18 height 18
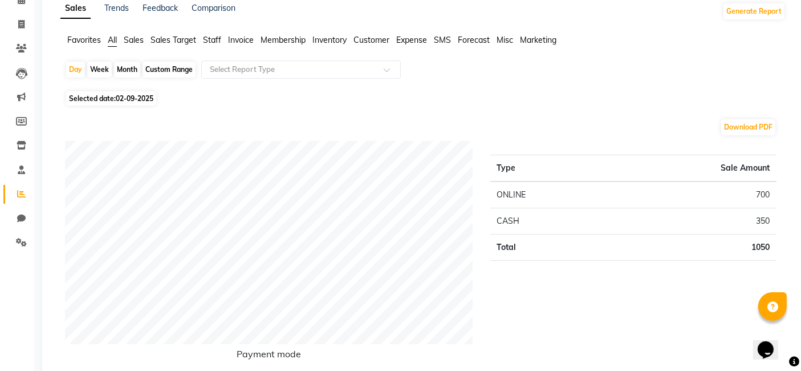
click at [548, 213] on div "Payment mode Type Sale Amount ONLINE 700 CASH 350 Total 1050" at bounding box center [420, 259] width 729 height 237
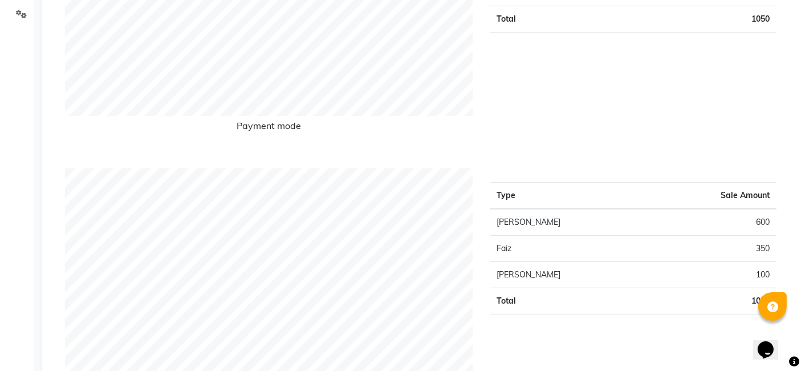
scroll to position [320, 0]
